Goal: Task Accomplishment & Management: Use online tool/utility

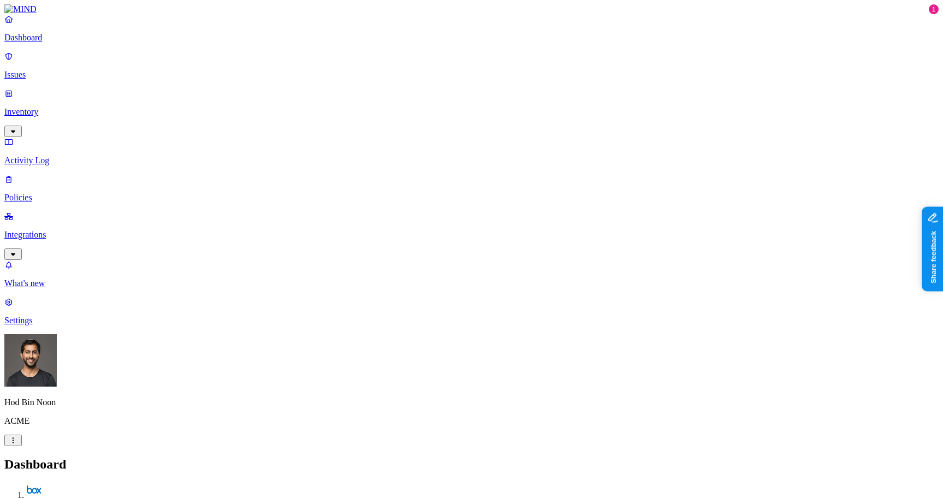
click at [69, 230] on p "Integrations" at bounding box center [471, 235] width 934 height 10
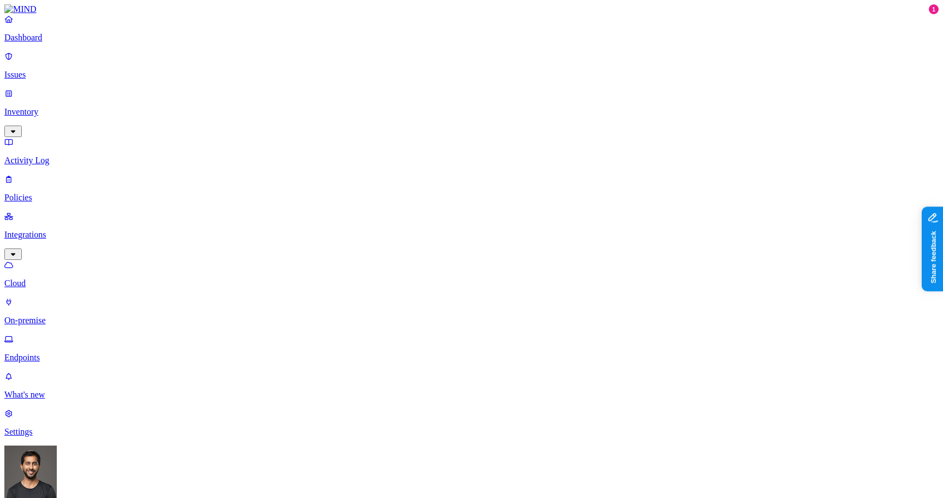
click at [69, 437] on p "Settings" at bounding box center [471, 432] width 934 height 10
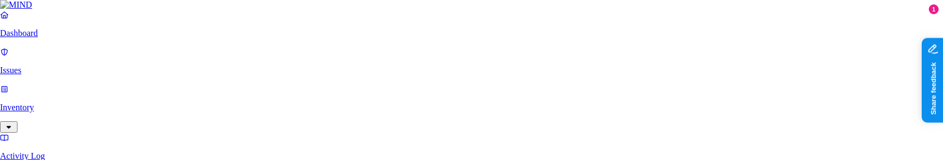
type input "mydomain.com"
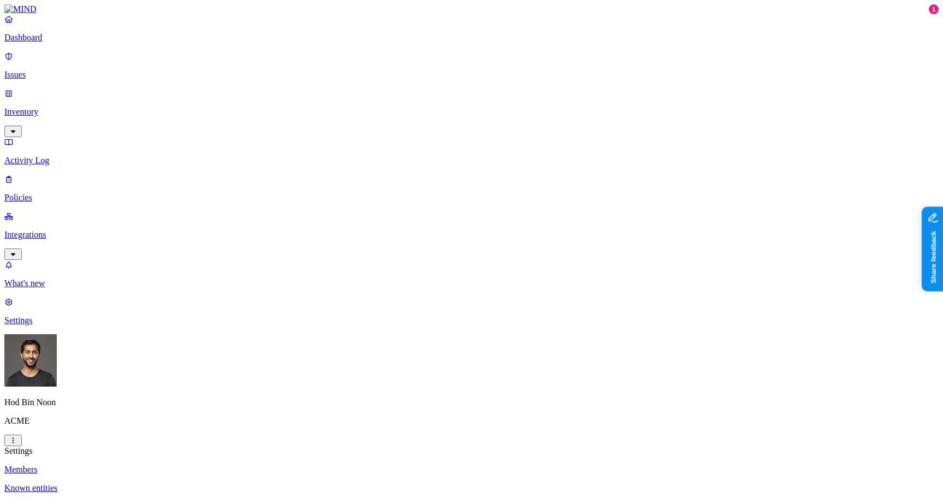
click at [104, 485] on html "Dashboard Issues Inventory Activity Log Policies Integrations What's new 1 Sett…" at bounding box center [471, 422] width 943 height 844
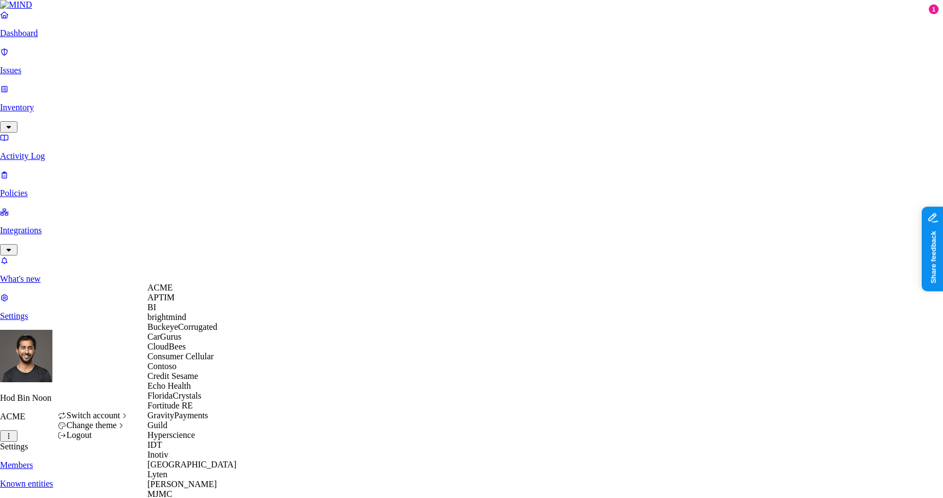
scroll to position [84, 0]
click at [176, 390] on span "Echo Health" at bounding box center [169, 385] width 44 height 9
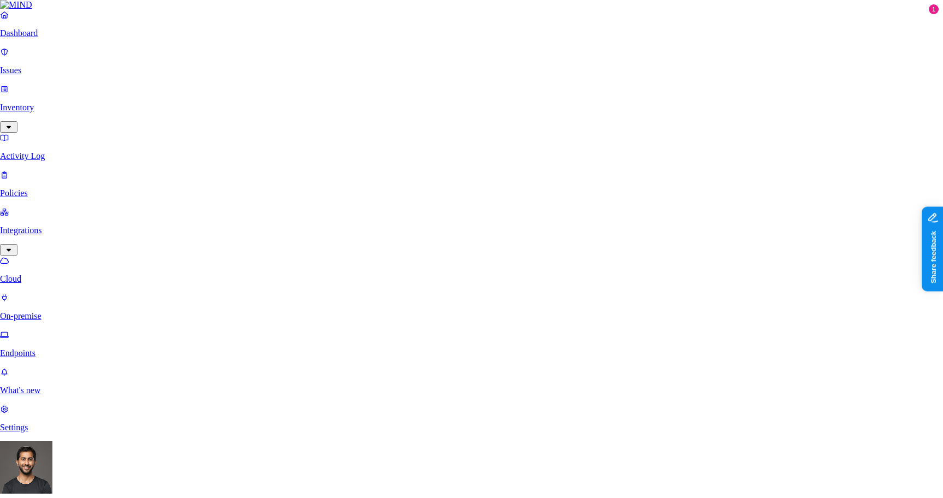
scroll to position [15, 0]
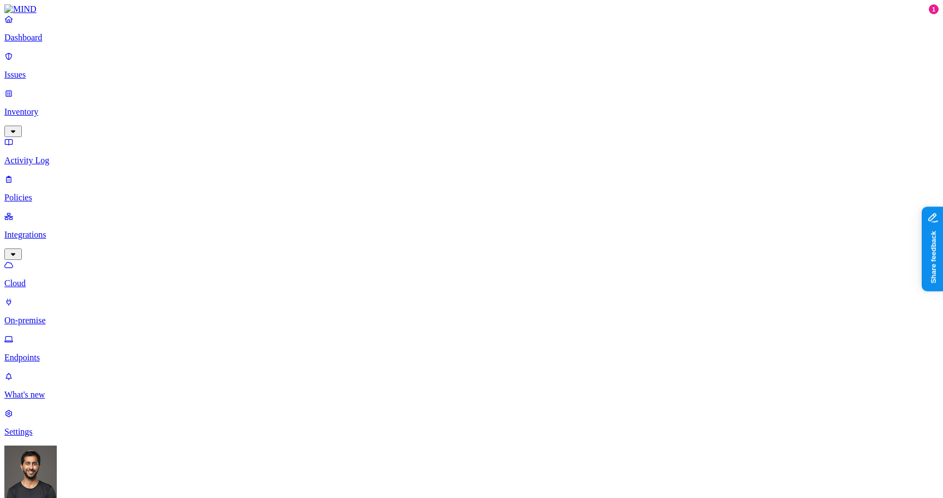
click at [106, 486] on html "Dashboard Issues Inventory Activity Log Policies Integrations Cloud On-premise …" at bounding box center [471, 361] width 943 height 722
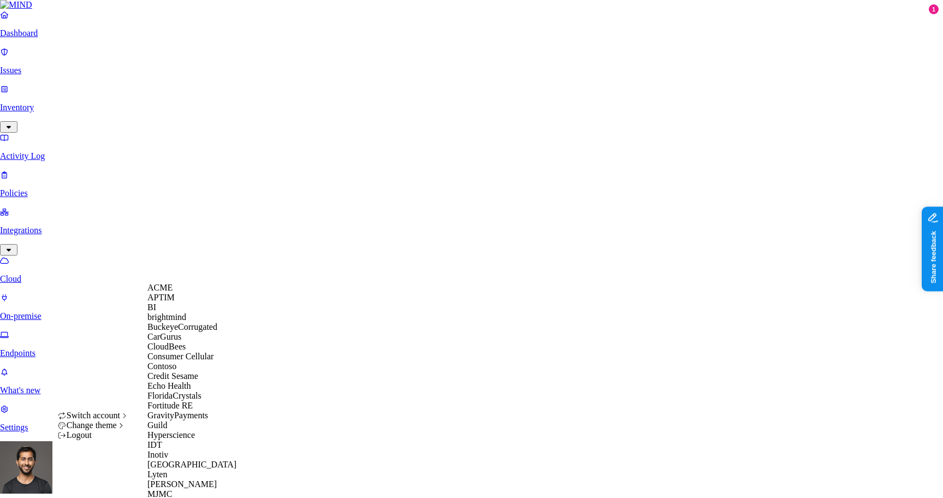
click at [192, 381] on span "Credit Sesame" at bounding box center [172, 375] width 51 height 9
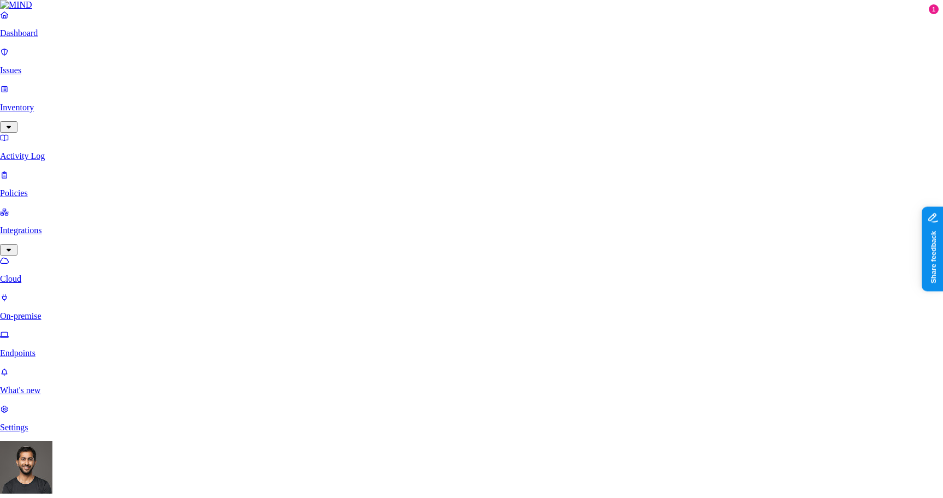
type input "file"
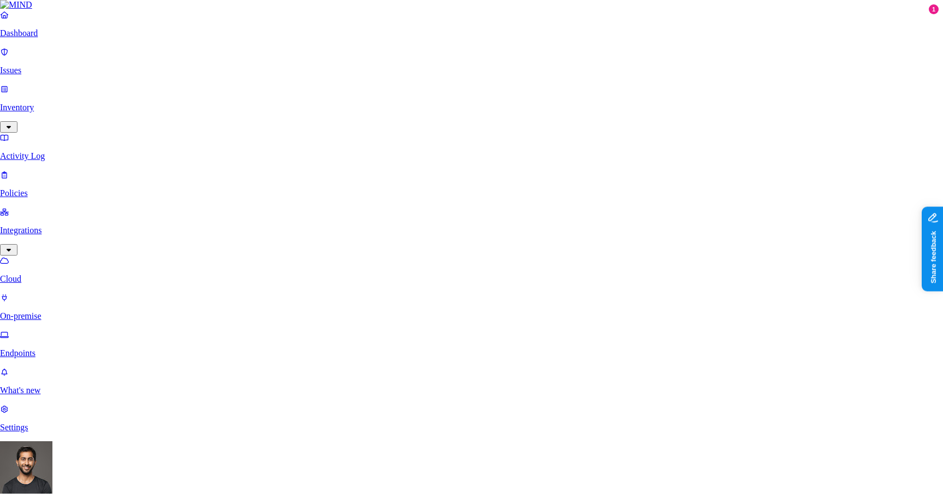
scroll to position [120, 0]
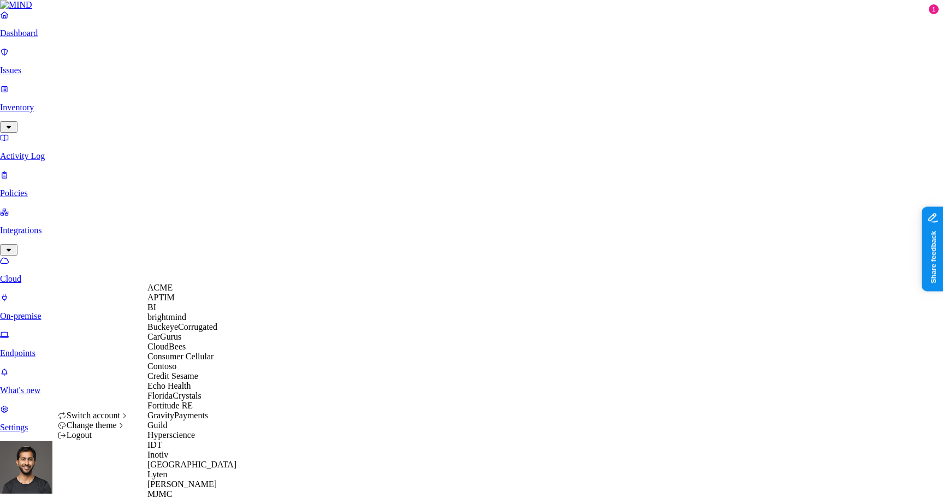
scroll to position [65, 0]
click at [73, 311] on p "On-premise" at bounding box center [471, 316] width 943 height 10
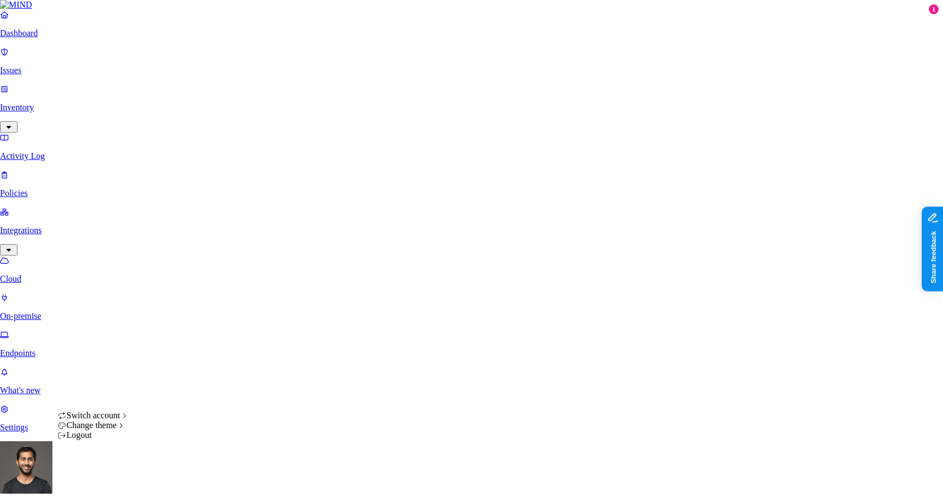
click at [106, 479] on html "Dashboard Issues Inventory Activity Log Policies Integrations Cloud On-premise …" at bounding box center [471, 368] width 943 height 736
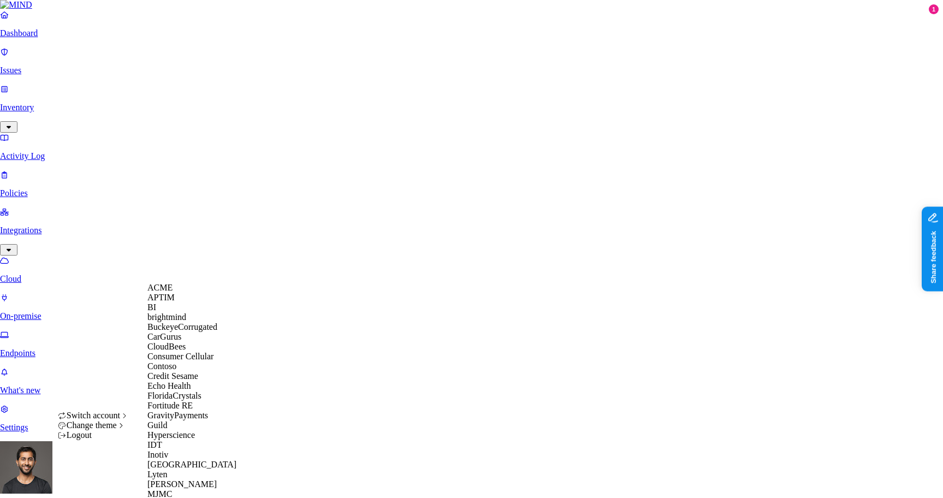
scroll to position [50, 0]
click at [186, 390] on span "Echo Health" at bounding box center [169, 385] width 44 height 9
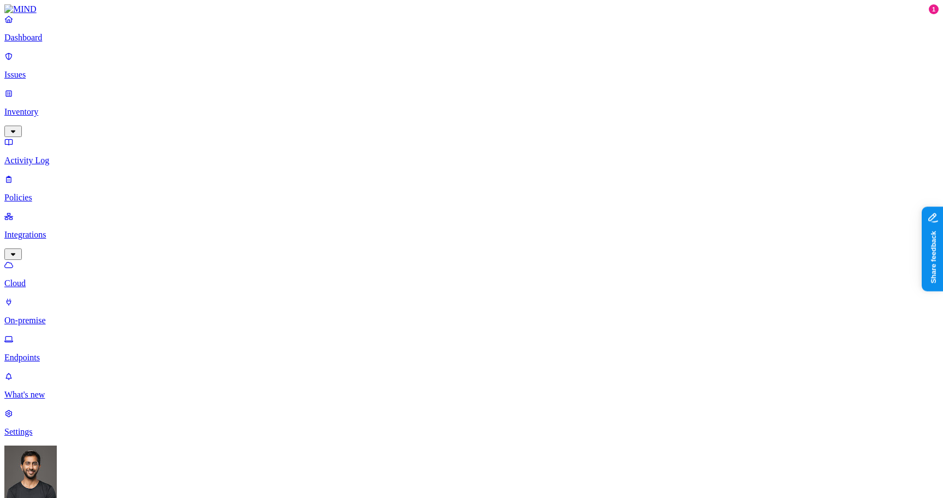
click at [50, 278] on p "Cloud" at bounding box center [471, 283] width 934 height 10
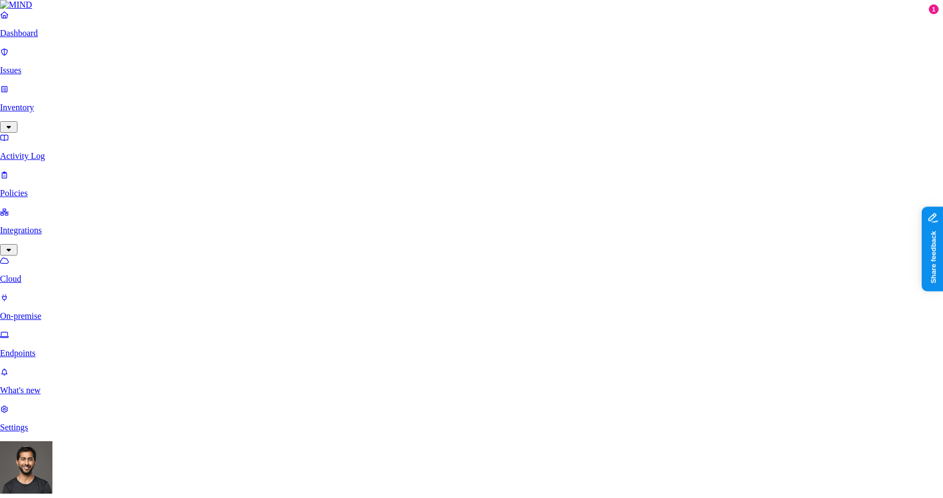
scroll to position [151, 0]
